Goal: Task Accomplishment & Management: Manage account settings

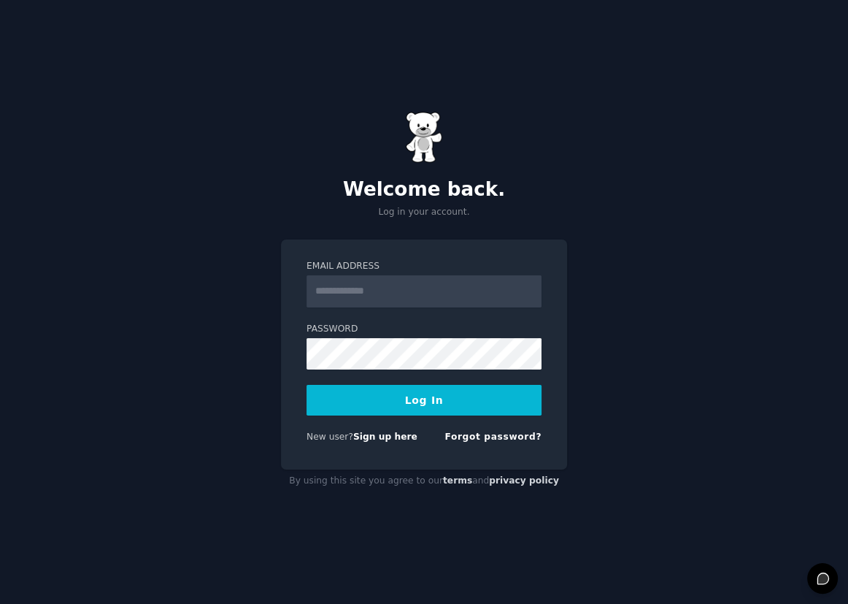
type input "**********"
click at [448, 405] on button "Log In" at bounding box center [424, 400] width 235 height 31
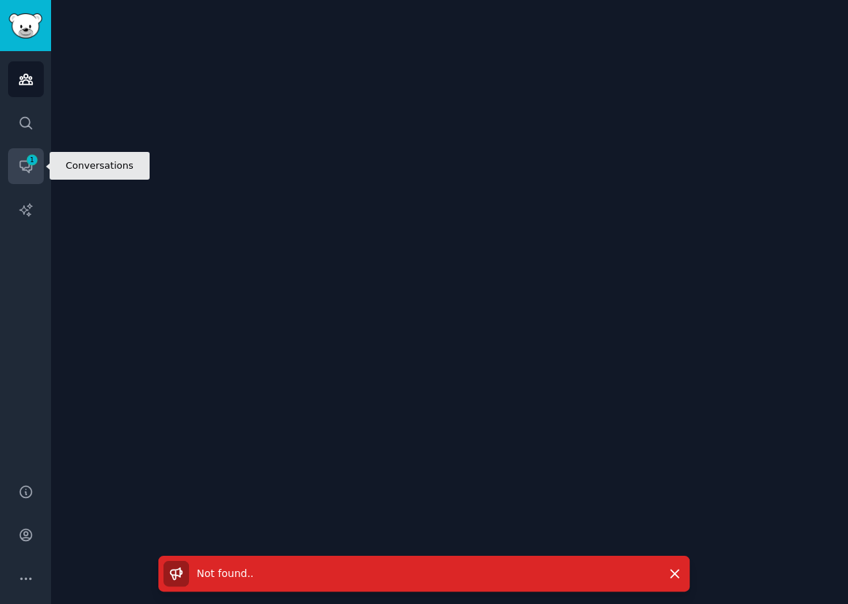
click at [28, 169] on icon "Sidebar" at bounding box center [26, 167] width 12 height 12
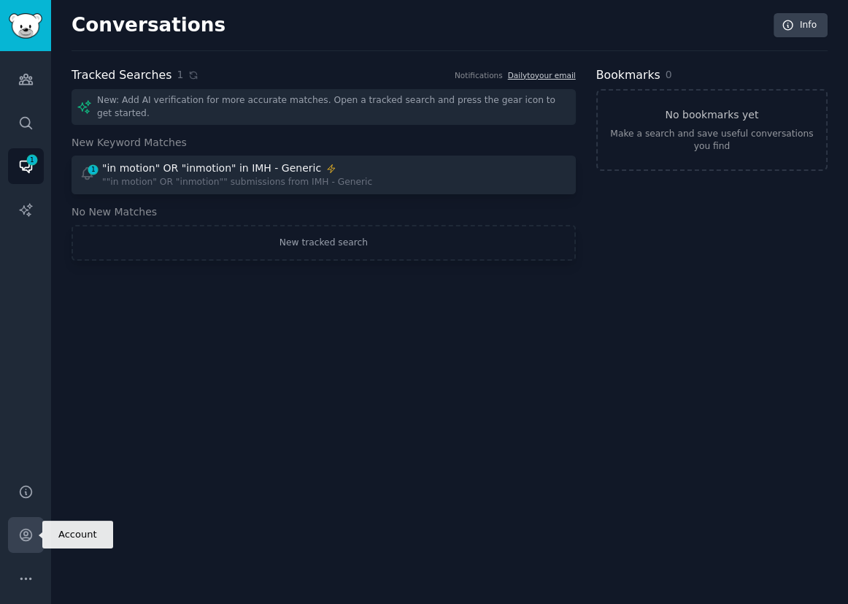
click at [26, 540] on icon "Sidebar" at bounding box center [26, 535] width 12 height 12
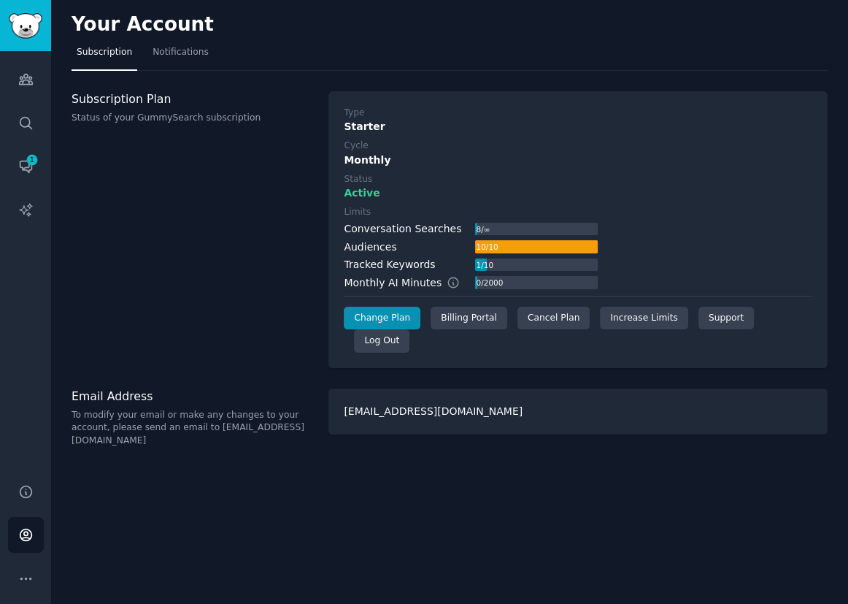
click at [498, 319] on div "Change Plan Billing Portal Cancel Plan Increase Limits Support Log Out" at bounding box center [578, 330] width 469 height 46
click at [497, 320] on div "Change Plan Billing Portal Cancel Plan Increase Limits Support Log Out" at bounding box center [578, 330] width 469 height 46
click at [483, 320] on div "Billing Portal" at bounding box center [469, 318] width 77 height 23
